Goal: Transaction & Acquisition: Purchase product/service

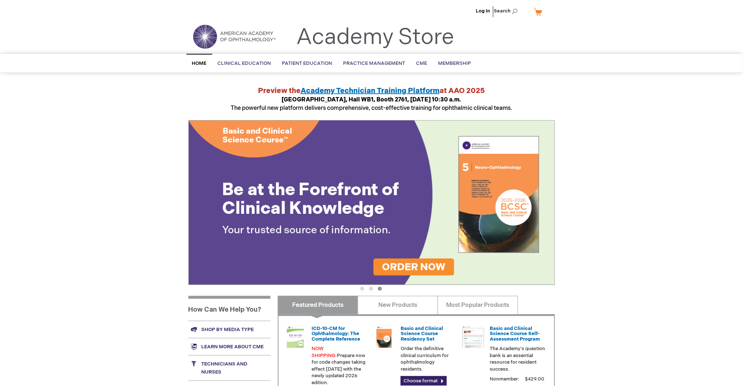
click at [675, 191] on div "Log In Search My Cart CLOSE RECENTLY ADDED ITEM(S) Close There are no items in …" at bounding box center [371, 275] width 743 height 551
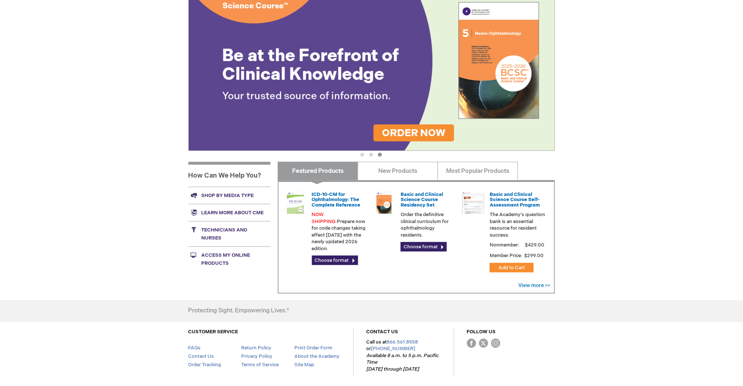
scroll to position [163, 0]
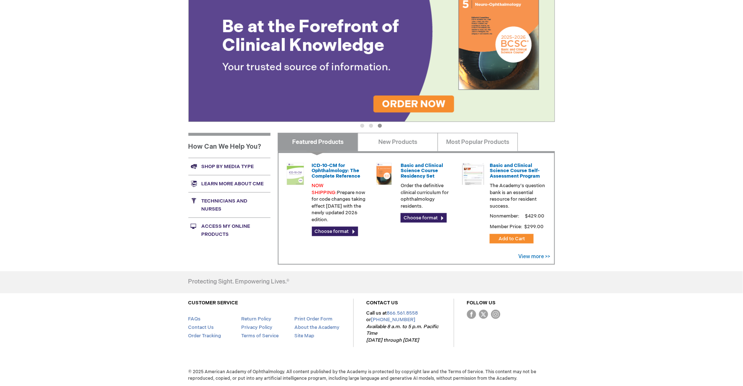
click at [220, 199] on link "Technicians and nurses" at bounding box center [229, 204] width 82 height 25
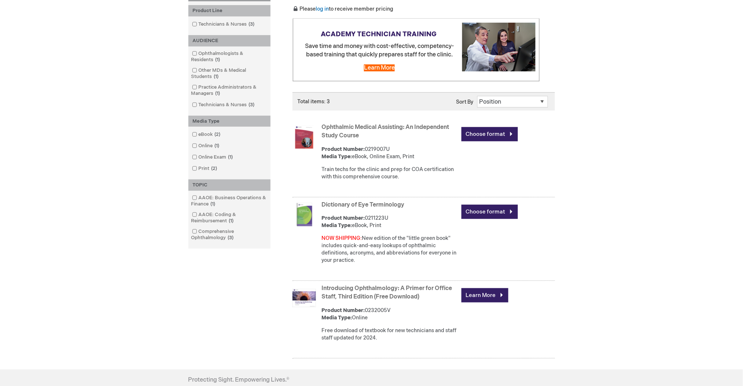
scroll to position [147, 0]
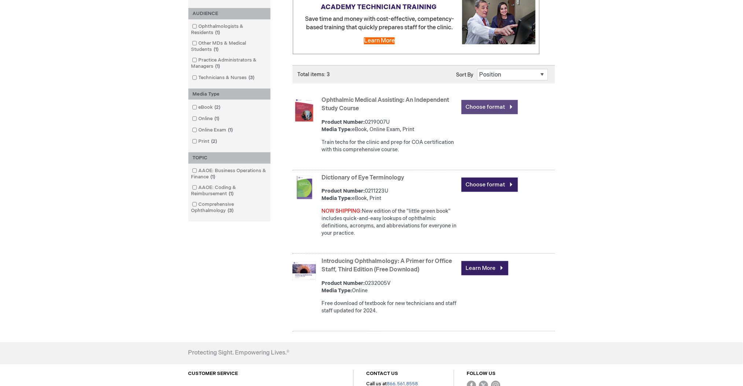
click at [497, 104] on link "Choose format" at bounding box center [490, 107] width 56 height 14
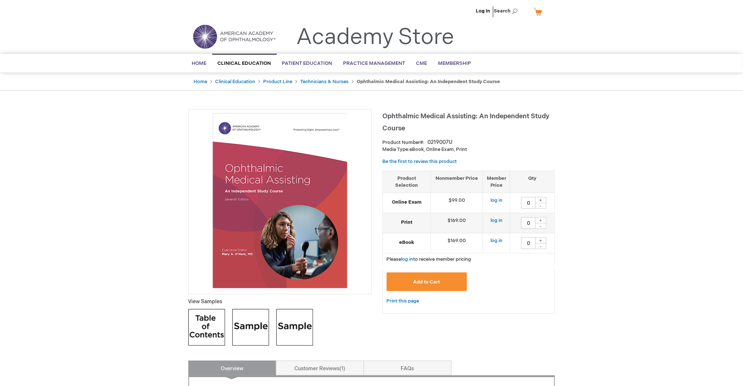
click at [542, 220] on div "+" at bounding box center [541, 220] width 11 height 6
type input "1"
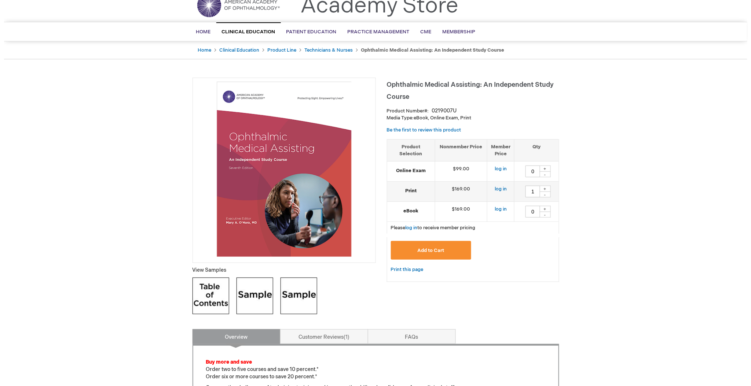
scroll to position [49, 0]
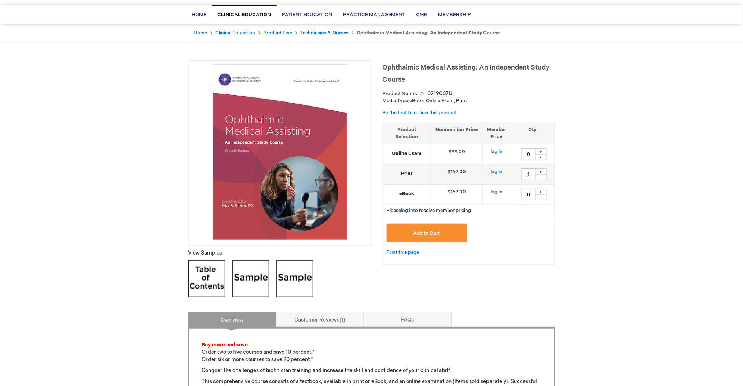
click at [436, 235] on span "Add to Cart" at bounding box center [427, 234] width 27 height 6
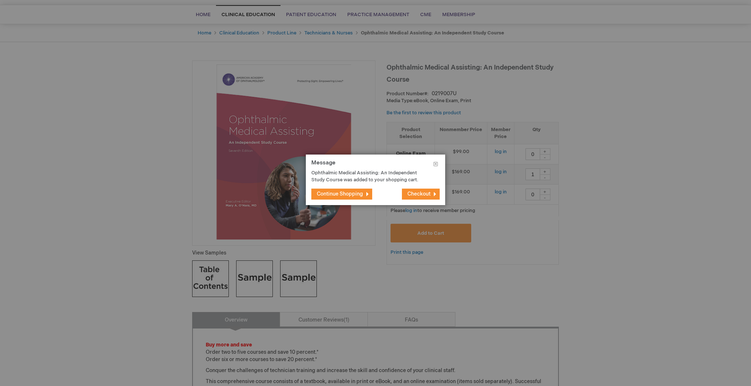
click at [415, 194] on span "Checkout" at bounding box center [418, 194] width 23 height 6
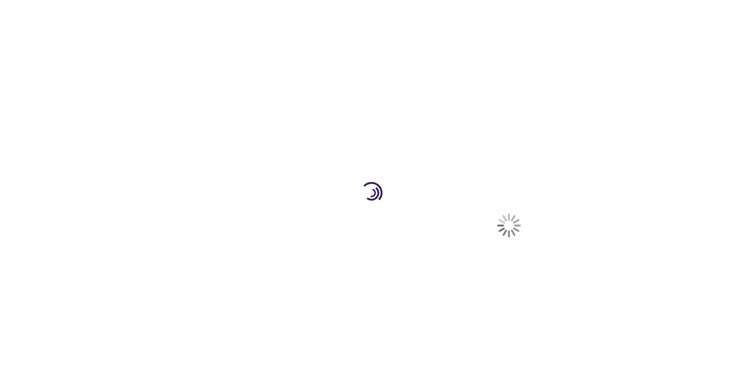
select select "US"
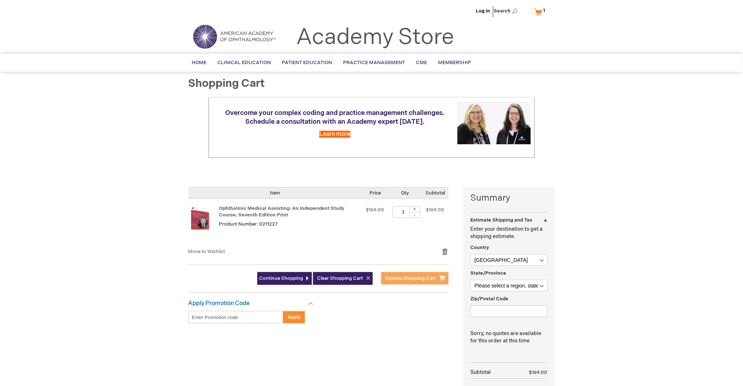
click at [410, 278] on span "Update Shopping Cart" at bounding box center [411, 279] width 51 height 6
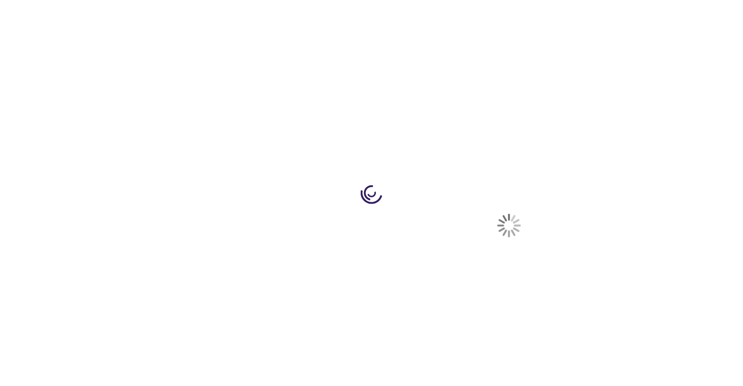
select select "US"
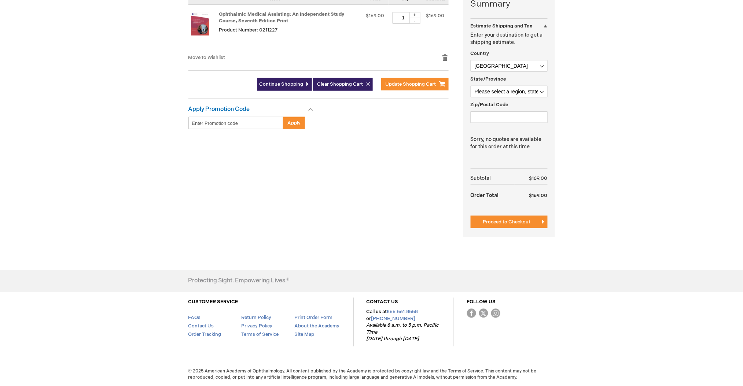
scroll to position [195, 0]
click at [522, 214] on div "Summary Estimate Shipping and Tax Estimate Shipping and Tax Enter your destinat…" at bounding box center [509, 115] width 92 height 245
click at [512, 221] on span "Proceed to Checkout" at bounding box center [507, 222] width 48 height 6
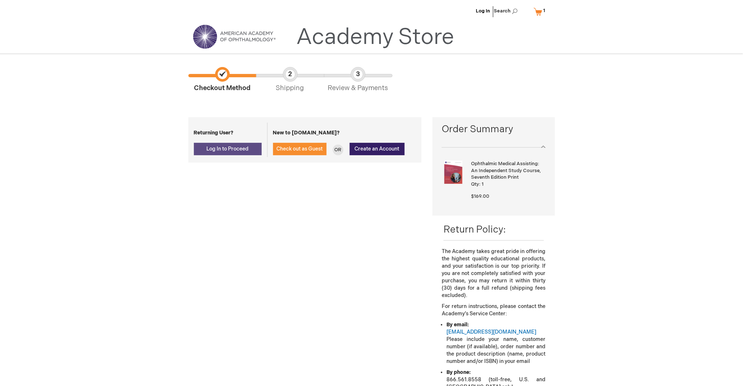
click at [227, 150] on span "Log In to Proceed" at bounding box center [228, 149] width 42 height 6
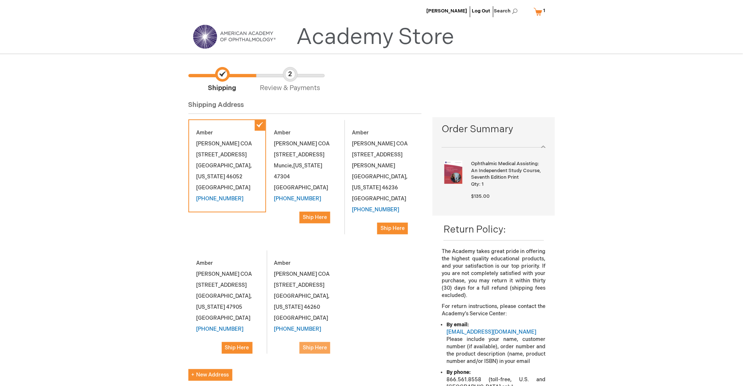
click at [315, 345] on span "Ship Here" at bounding box center [315, 348] width 24 height 6
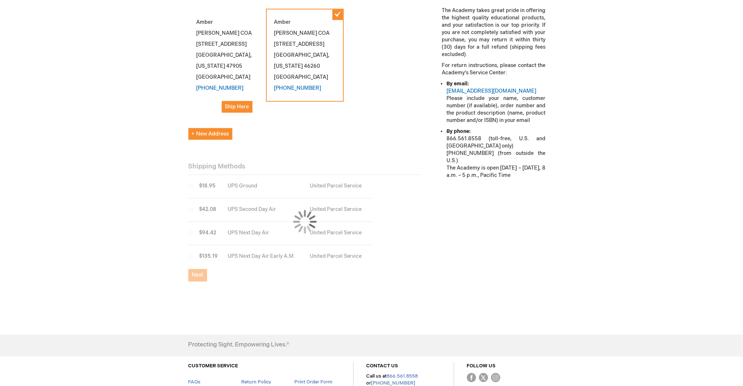
scroll to position [244, 0]
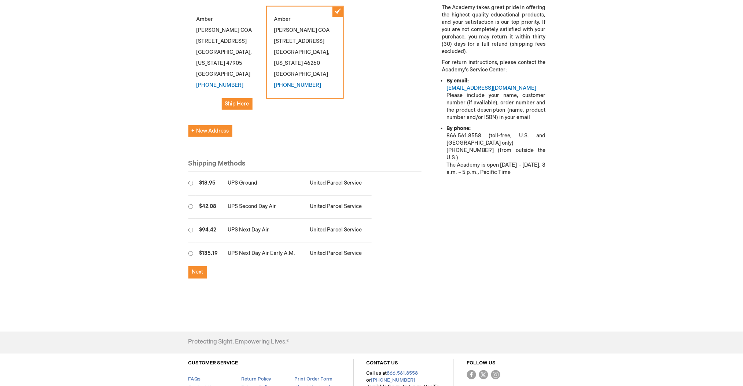
click at [194, 172] on td at bounding box center [191, 183] width 7 height 23
radio input "true"
click at [195, 269] on span "Next" at bounding box center [197, 272] width 11 height 6
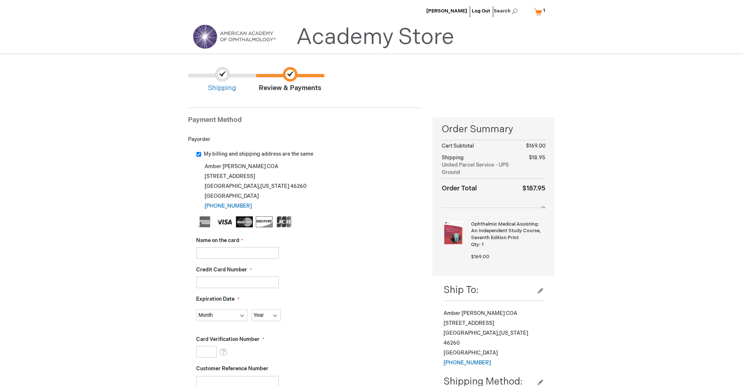
scroll to position [98, 0]
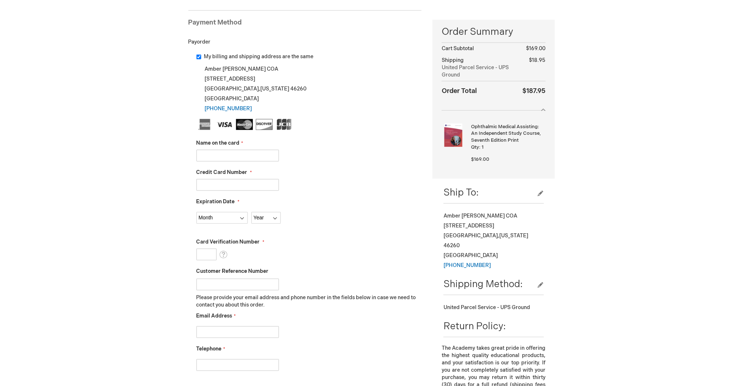
drag, startPoint x: 633, startPoint y: 132, endPoint x: 348, endPoint y: 117, distance: 285.6
click at [633, 132] on div "[PERSON_NAME] Log Out Search My Cart 1 1 items CLOSE RECENTLY ADDED ITEM(S) Clo…" at bounding box center [371, 291] width 743 height 779
click at [239, 154] on input "Name on the card" at bounding box center [237, 156] width 82 height 12
type input "Cristina Allen"
click at [218, 186] on input "Credit Card Number" at bounding box center [237, 185] width 82 height 12
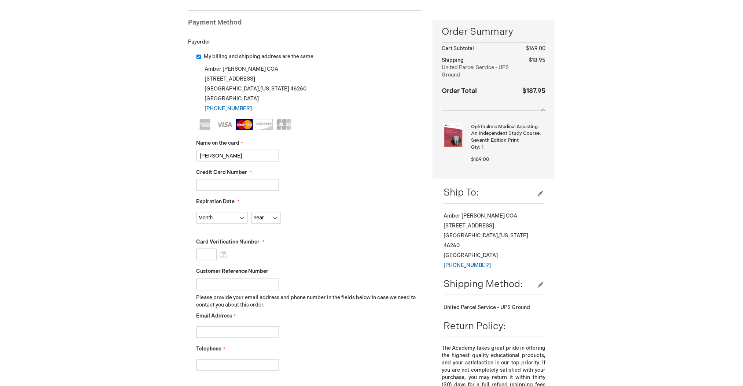
type input "5569880075196557"
click at [206, 217] on select "Month 01 - January 02 - February 03 - March 04 - April 05 - May 06 - June 07 - …" at bounding box center [221, 218] width 51 height 12
select select "1"
click at [196, 212] on select "Month 01 - January 02 - February 03 - March 04 - April 05 - May 06 - June 07 - …" at bounding box center [221, 218] width 51 height 12
click at [256, 221] on select "Year 2025 2026 2027 2028 2029 2030 2031 2032 2033 2034 2035" at bounding box center [265, 218] width 29 height 12
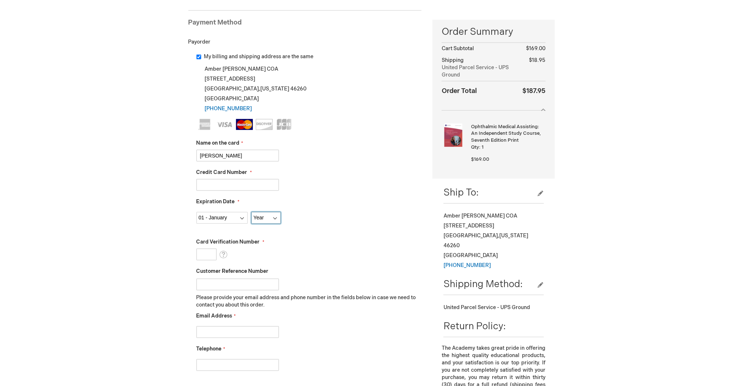
select select "2029"
click at [251, 212] on select "Year 2025 2026 2027 2028 2029 2030 2031 2032 2033 2034 2035" at bounding box center [265, 218] width 29 height 12
click at [207, 251] on input "Card Verification Number" at bounding box center [206, 255] width 20 height 12
type input "963"
click at [235, 287] on input "Customer Reference Number" at bounding box center [237, 285] width 82 height 12
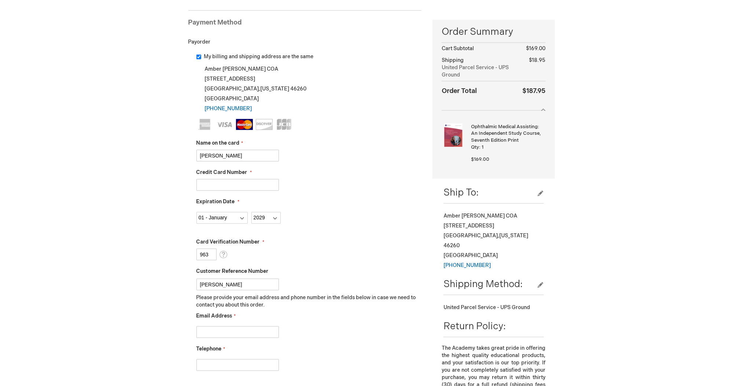
drag, startPoint x: 213, startPoint y: 286, endPoint x: 199, endPoint y: 285, distance: 14.7
click at [199, 285] on input "Amber K" at bounding box center [237, 285] width 82 height 12
type input "[PERSON_NAME]"
click at [213, 334] on input "Email Address" at bounding box center [237, 333] width 82 height 12
type input "amber.kelsey@esi-in.com"
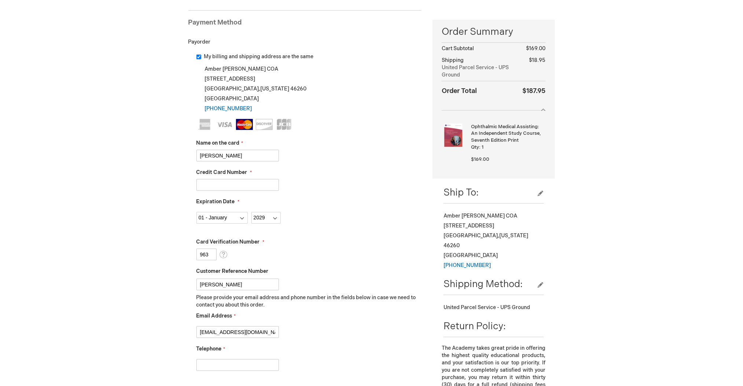
type input "3177090992"
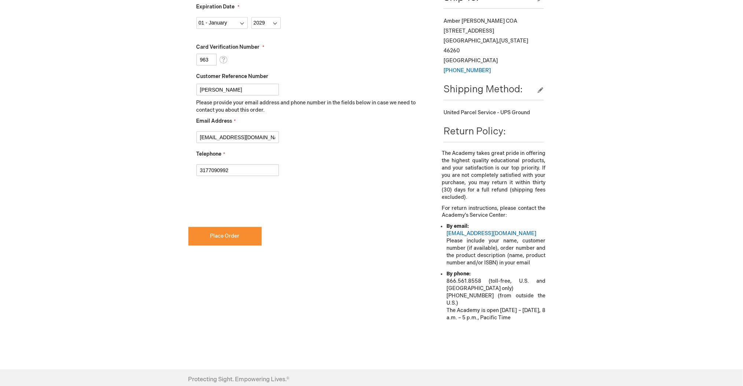
scroll to position [293, 0]
click at [235, 241] on button "Place Order" at bounding box center [224, 236] width 73 height 19
checkbox input "true"
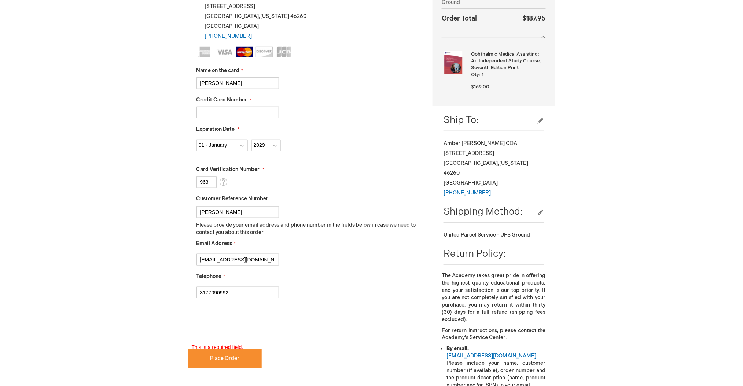
scroll to position [234, 0]
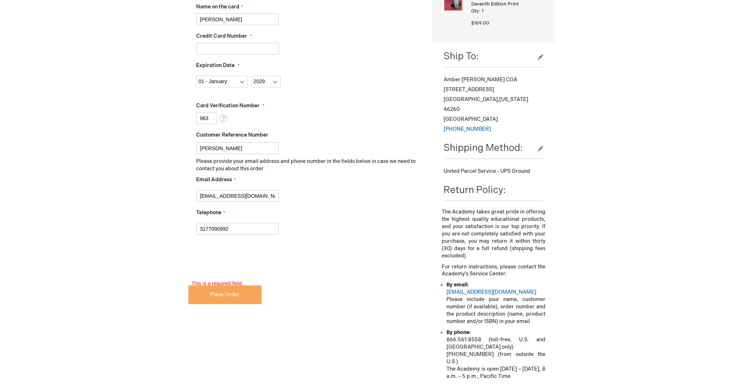
click at [229, 297] on span "Place Order" at bounding box center [224, 295] width 29 height 6
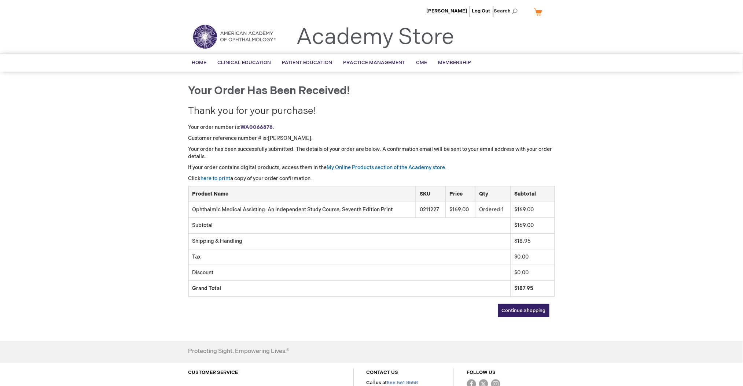
drag, startPoint x: 605, startPoint y: 187, endPoint x: 606, endPoint y: 183, distance: 3.7
click at [605, 187] on div "[PERSON_NAME] Log Out Search My Cart CLOSE RECENTLY ADDED ITEM(S) Close There a…" at bounding box center [371, 229] width 743 height 458
